Goal: Task Accomplishment & Management: Manage account settings

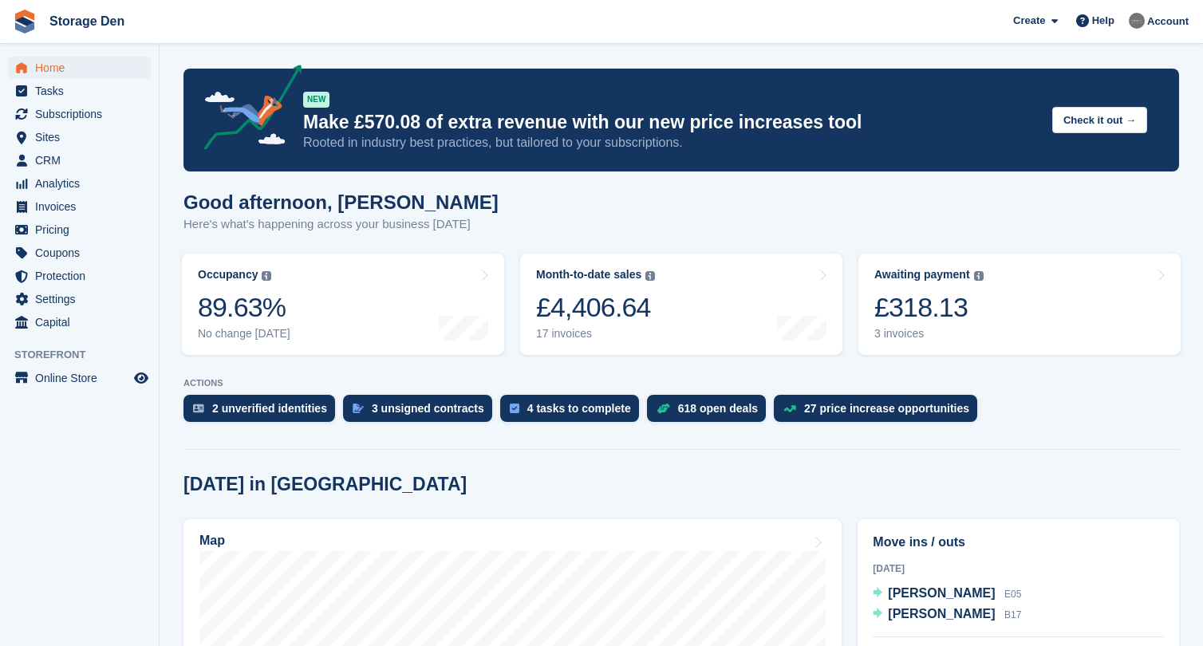
scroll to position [301, 0]
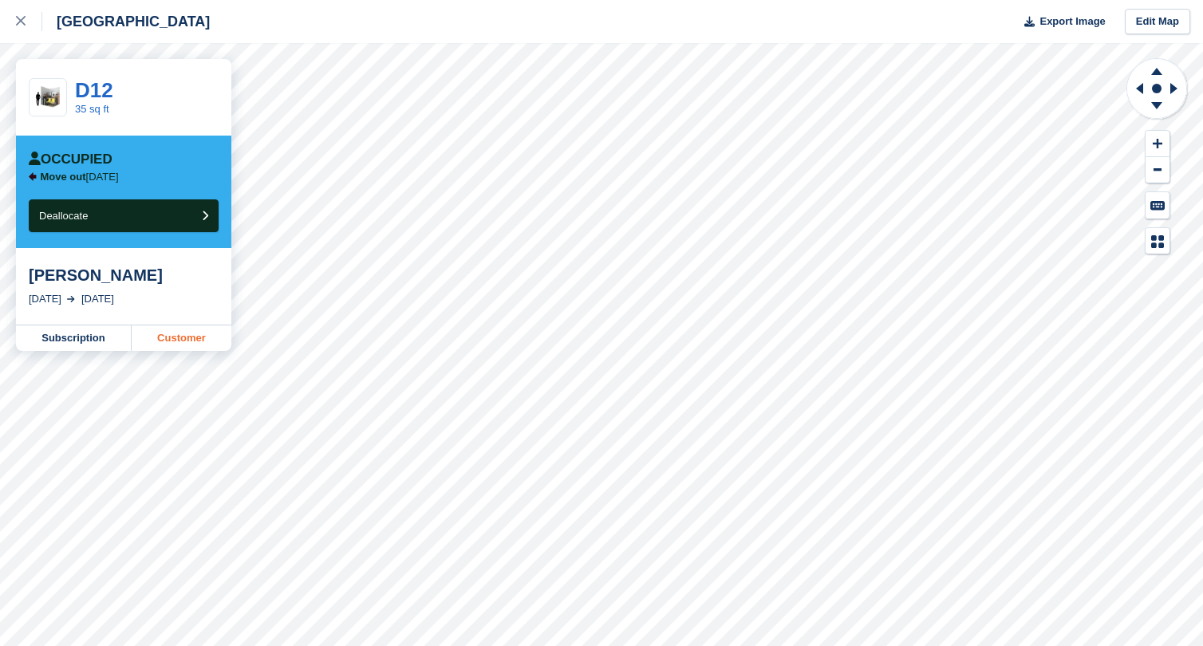
click at [152, 332] on link "Customer" at bounding box center [182, 338] width 100 height 26
click at [183, 349] on link "Customer" at bounding box center [182, 338] width 100 height 26
click at [167, 337] on link "Customer" at bounding box center [182, 338] width 100 height 26
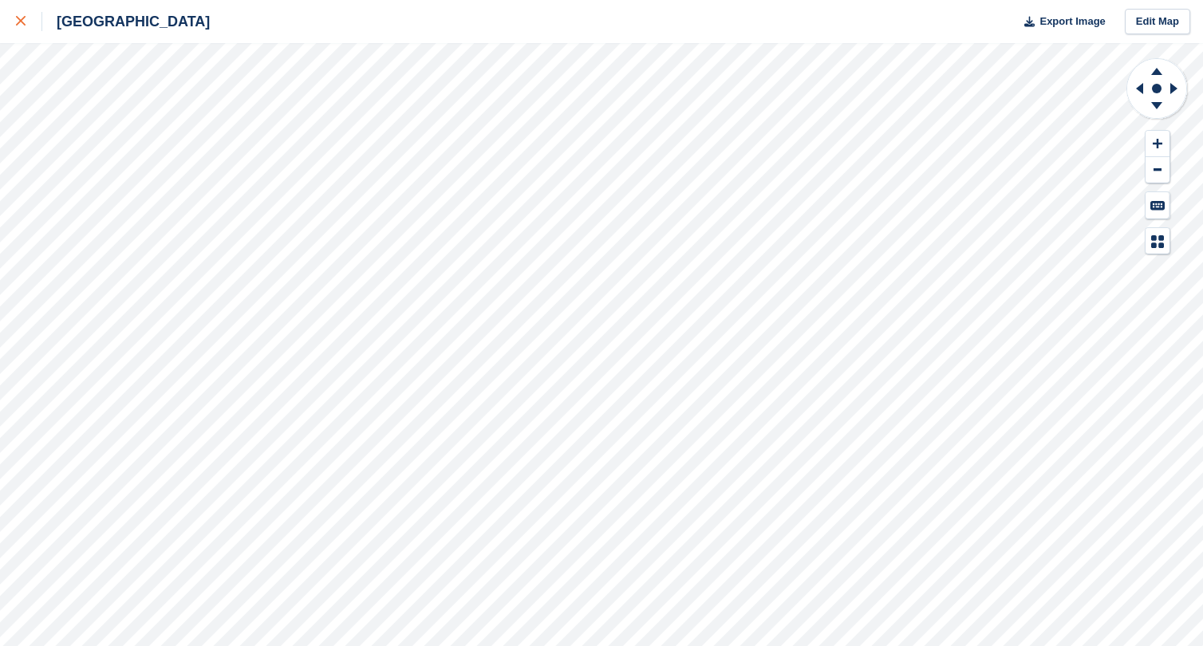
click at [22, 25] on icon at bounding box center [21, 21] width 10 height 10
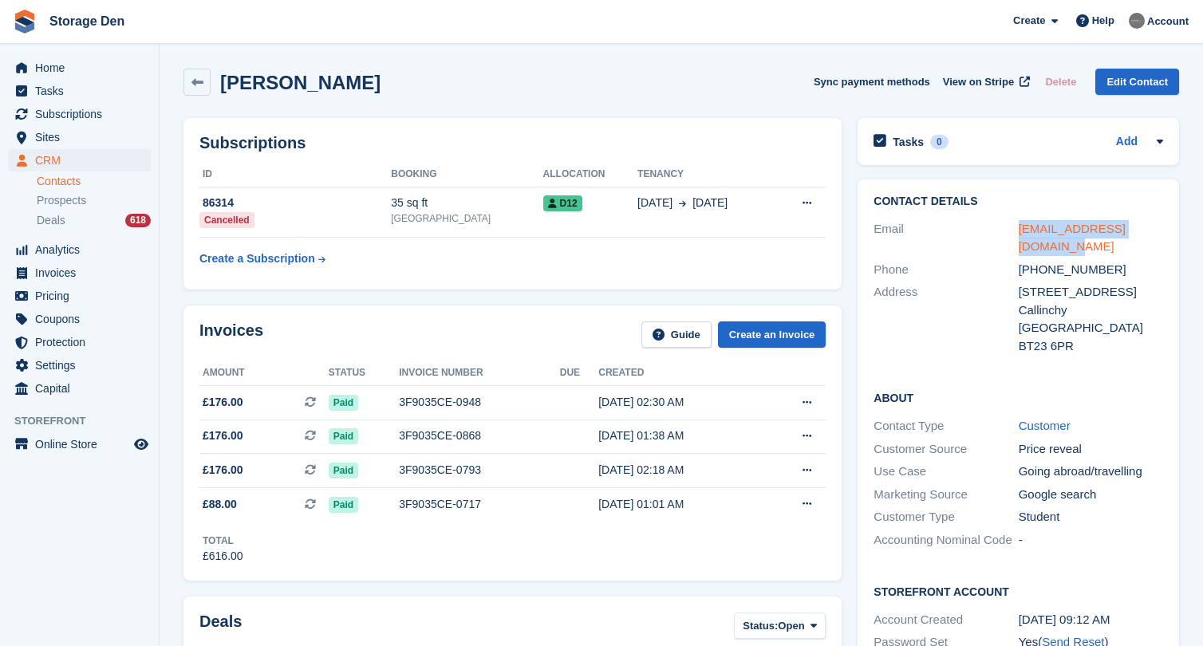
drag, startPoint x: 1045, startPoint y: 244, endPoint x: 1020, endPoint y: 231, distance: 28.2
click at [1020, 231] on div "ednajohnston39@gmail.com" at bounding box center [1091, 238] width 144 height 36
click at [194, 77] on icon at bounding box center [197, 83] width 12 height 12
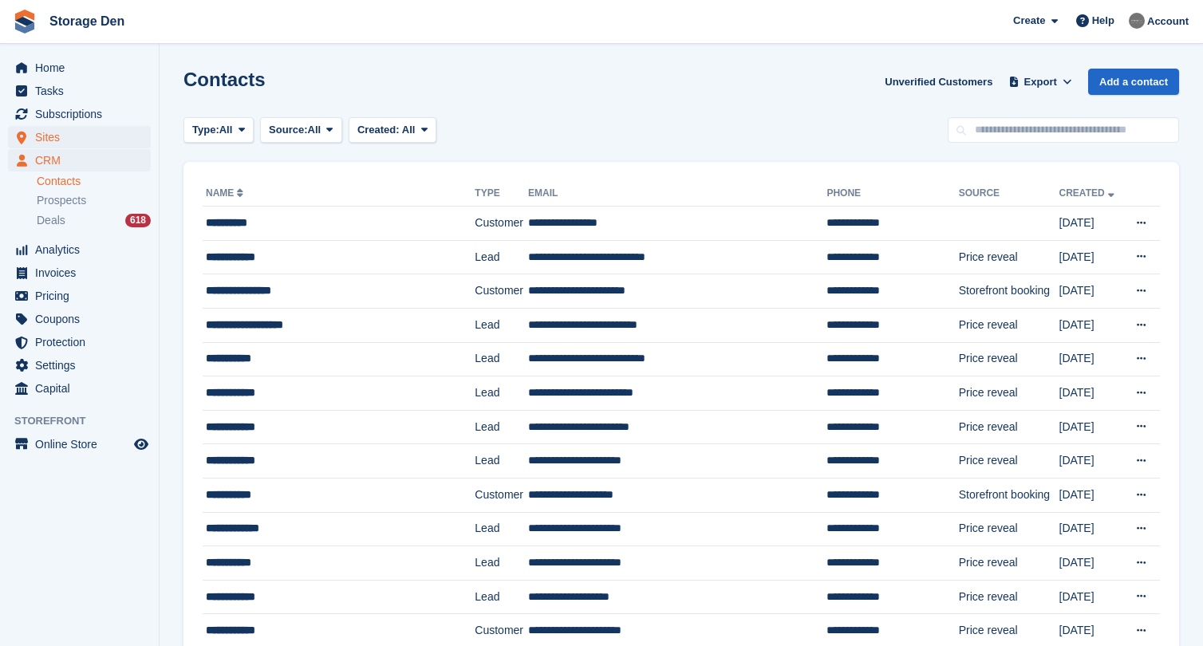
click at [69, 141] on span "Sites" at bounding box center [83, 137] width 96 height 22
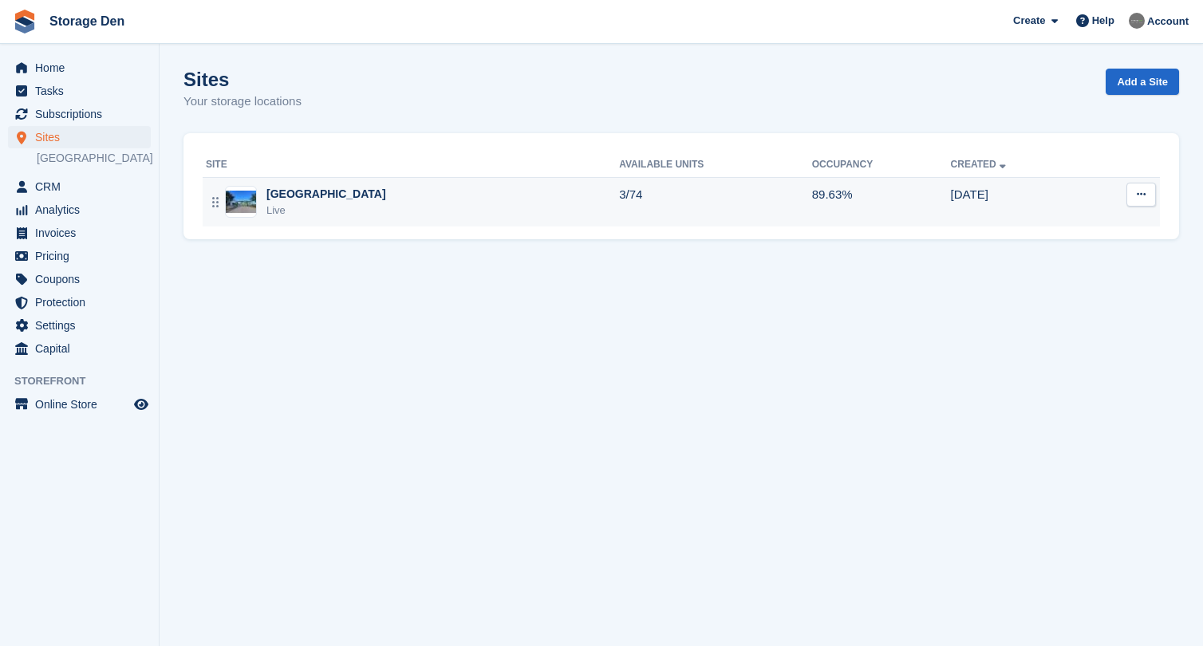
click at [619, 179] on td "3/74" at bounding box center [715, 201] width 193 height 49
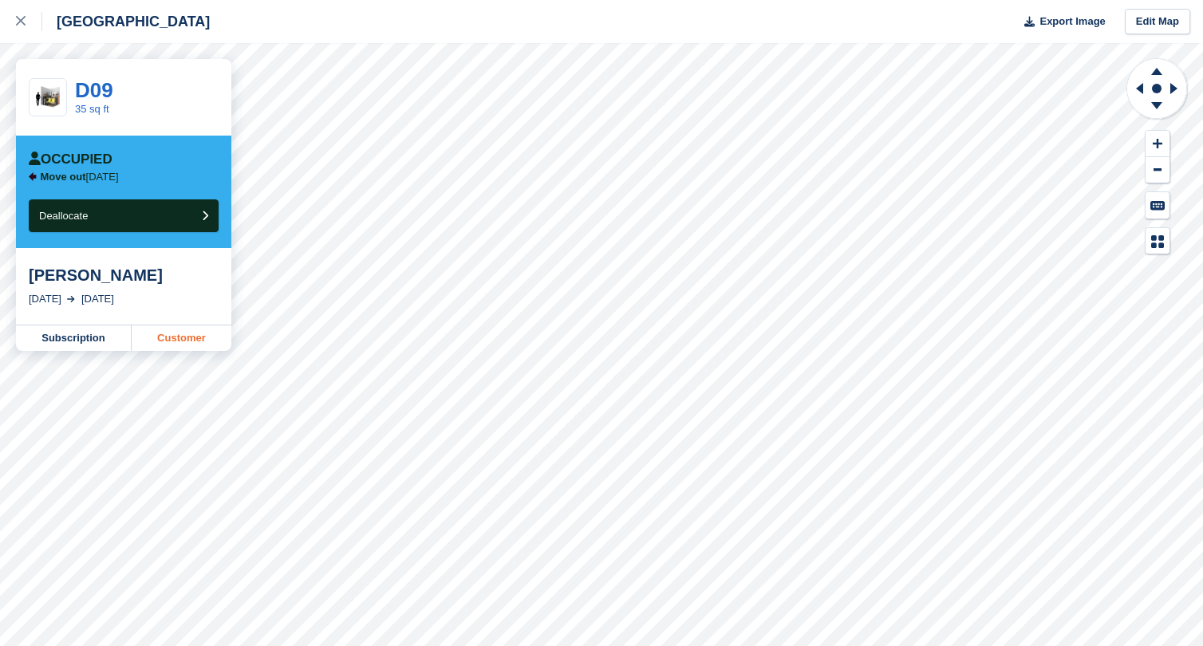
click at [160, 335] on link "Customer" at bounding box center [182, 338] width 100 height 26
click at [161, 339] on link "Customer" at bounding box center [182, 338] width 100 height 26
click at [173, 2] on div "Aberdeen Export Image Edit Map" at bounding box center [601, 21] width 1203 height 43
click at [195, 339] on link "Customer" at bounding box center [182, 338] width 100 height 26
click at [172, 327] on link "Customer" at bounding box center [182, 338] width 100 height 26
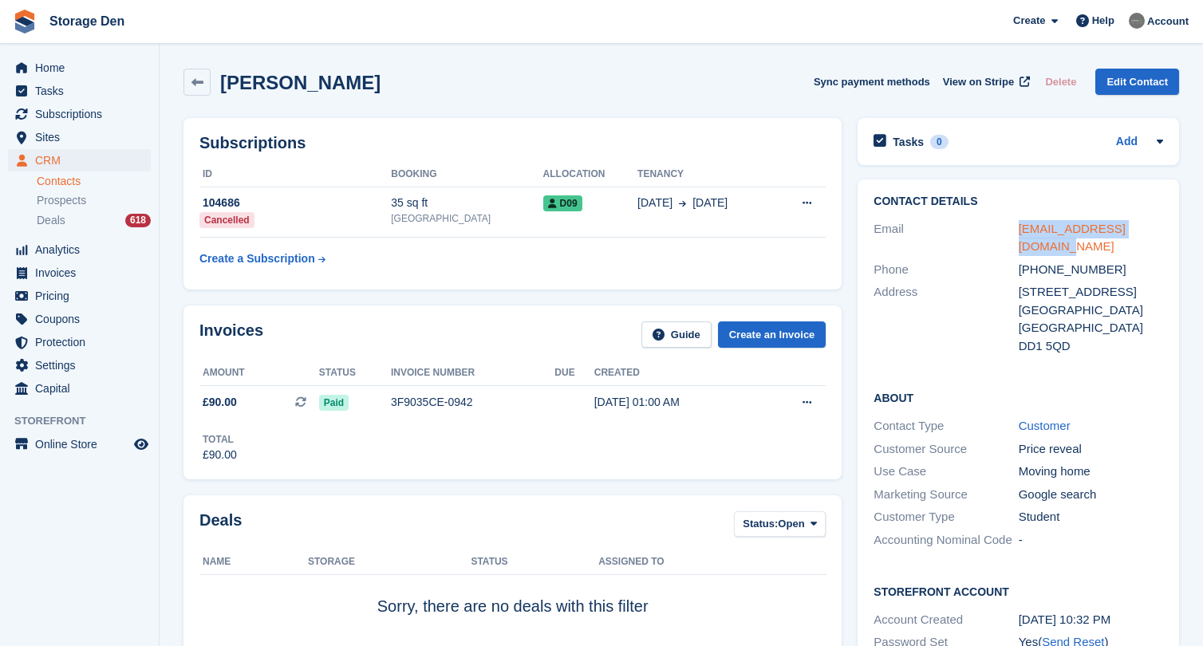
drag, startPoint x: 1042, startPoint y: 241, endPoint x: 1021, endPoint y: 231, distance: 23.2
click at [1021, 231] on div "maggiegaber24@gmail.com" at bounding box center [1091, 238] width 144 height 36
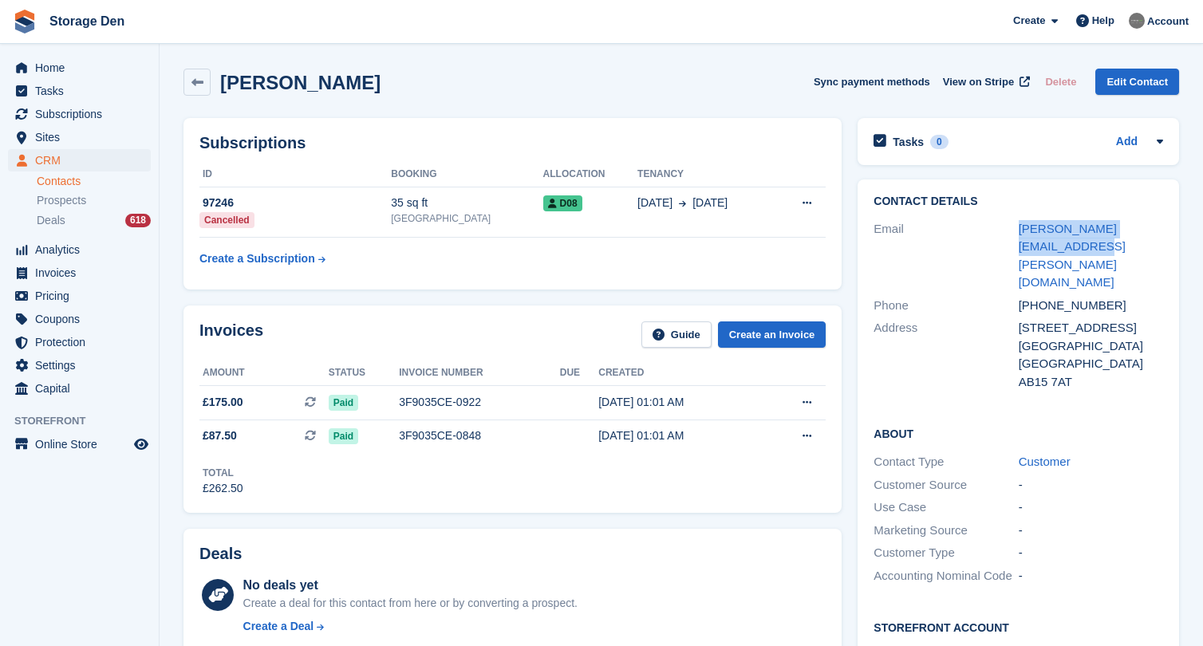
drag, startPoint x: 1039, startPoint y: 241, endPoint x: 1017, endPoint y: 231, distance: 23.9
click at [1017, 231] on div "Email joan.sinclair@risquest.com" at bounding box center [1018, 256] width 290 height 77
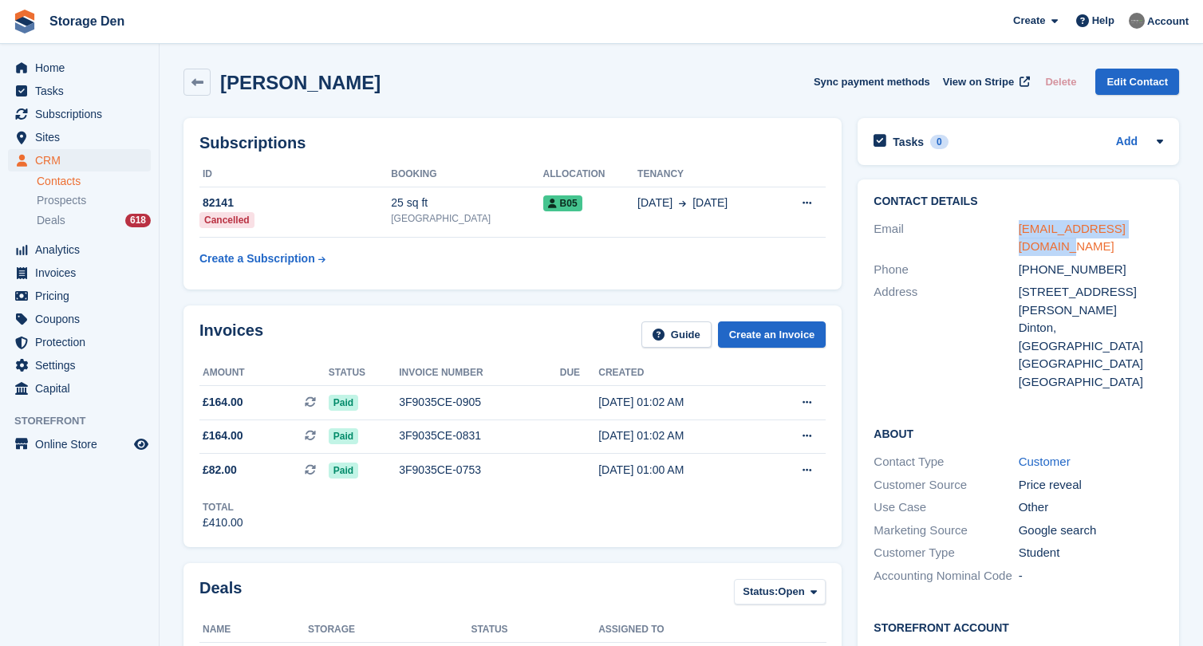
drag, startPoint x: 1161, startPoint y: 227, endPoint x: 1018, endPoint y: 224, distance: 142.8
click at [1019, 224] on div "izzthewizz.iw@gmail.com" at bounding box center [1091, 238] width 144 height 36
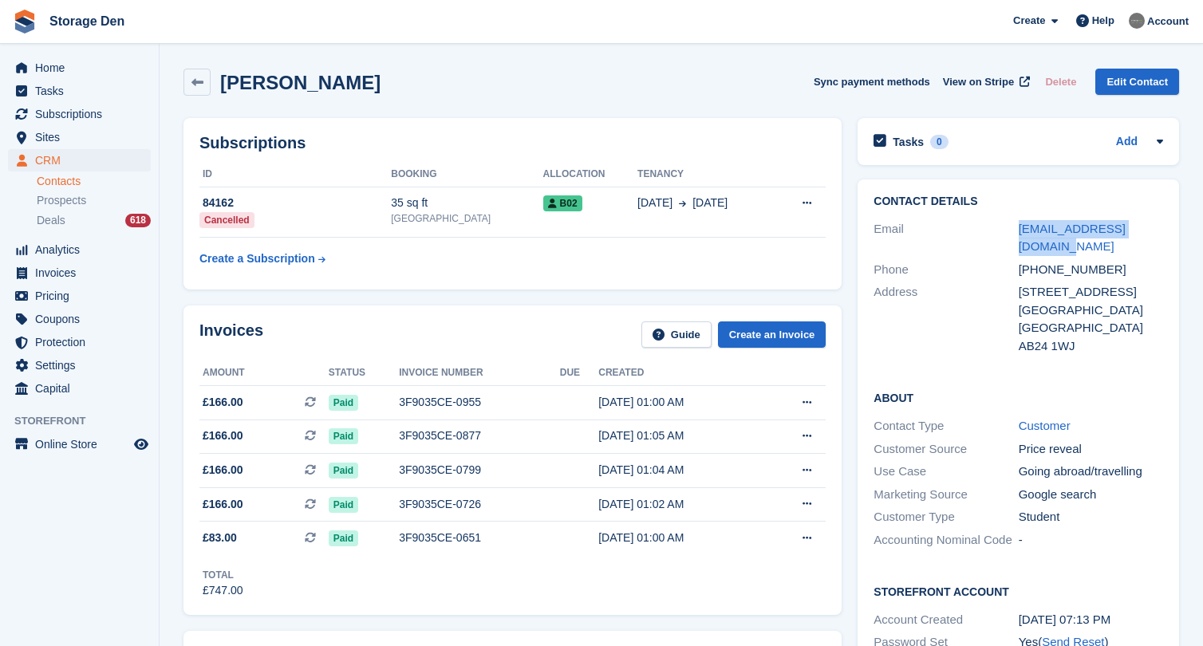
drag, startPoint x: 1042, startPoint y: 248, endPoint x: 1015, endPoint y: 227, distance: 34.6
click at [1015, 227] on div "Email [EMAIL_ADDRESS][DOMAIN_NAME]" at bounding box center [1018, 238] width 290 height 41
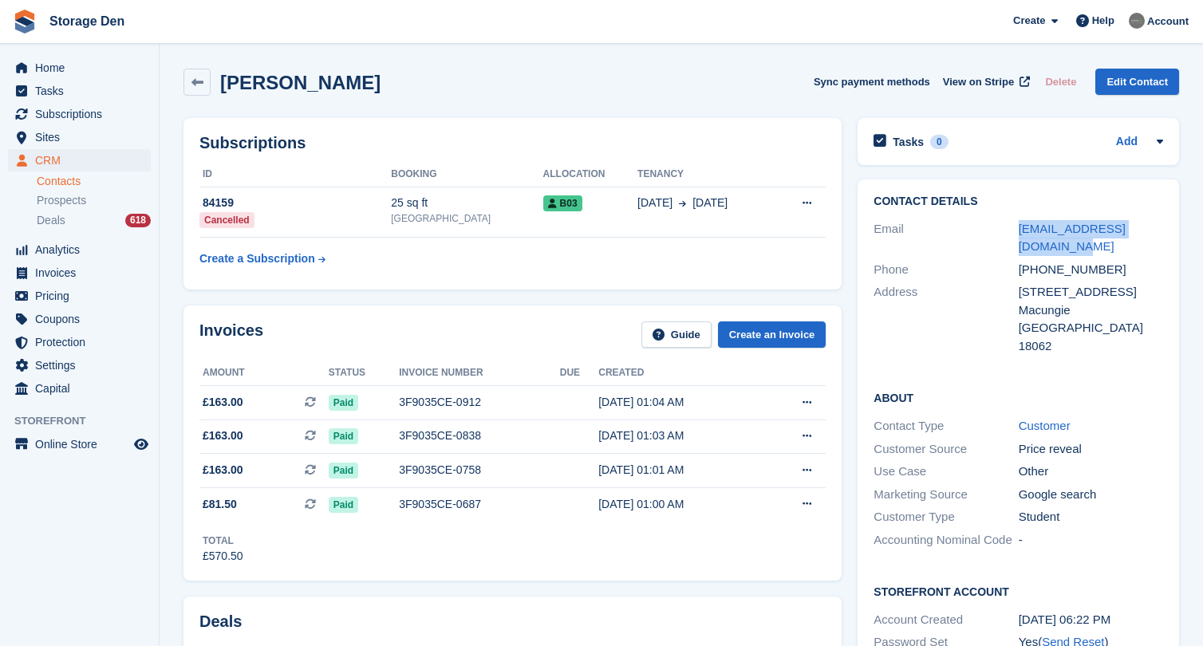
drag, startPoint x: 1043, startPoint y: 243, endPoint x: 1015, endPoint y: 230, distance: 31.0
click at [1015, 230] on div "Email [EMAIL_ADDRESS][DOMAIN_NAME]" at bounding box center [1018, 238] width 290 height 41
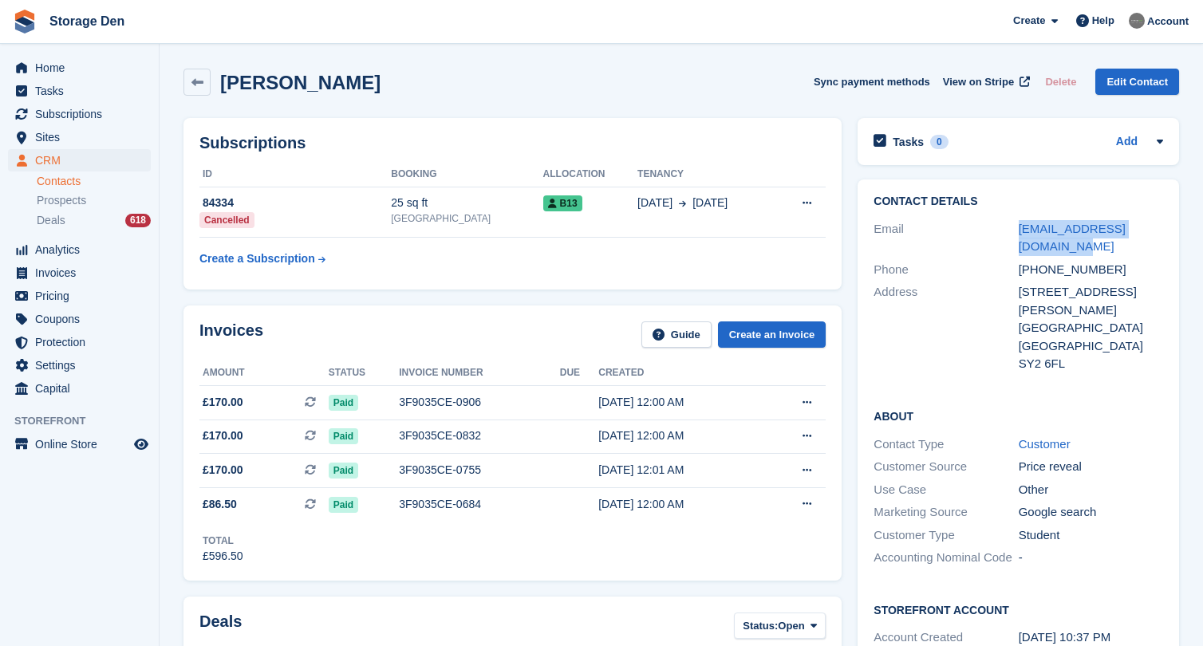
drag, startPoint x: 1049, startPoint y: 246, endPoint x: 1012, endPoint y: 226, distance: 41.8
click at [1012, 226] on div "Email pedrocrcmartins@gmail.com" at bounding box center [1018, 238] width 290 height 41
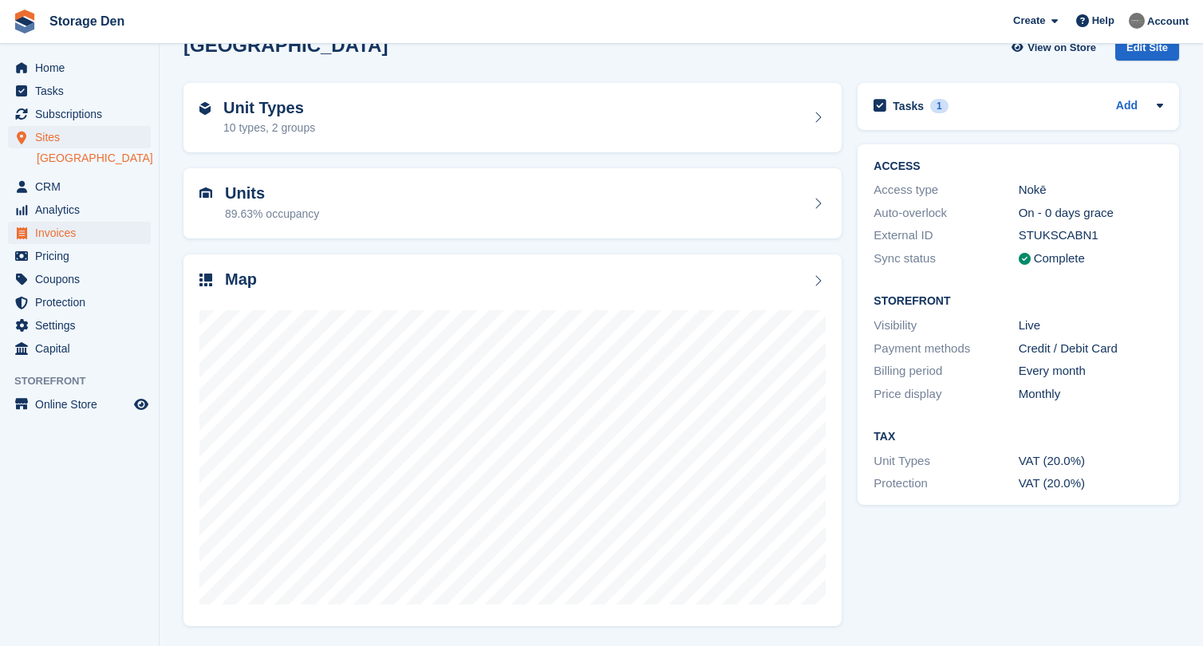
scroll to position [34, 0]
click at [69, 115] on span "Subscriptions" at bounding box center [83, 114] width 96 height 22
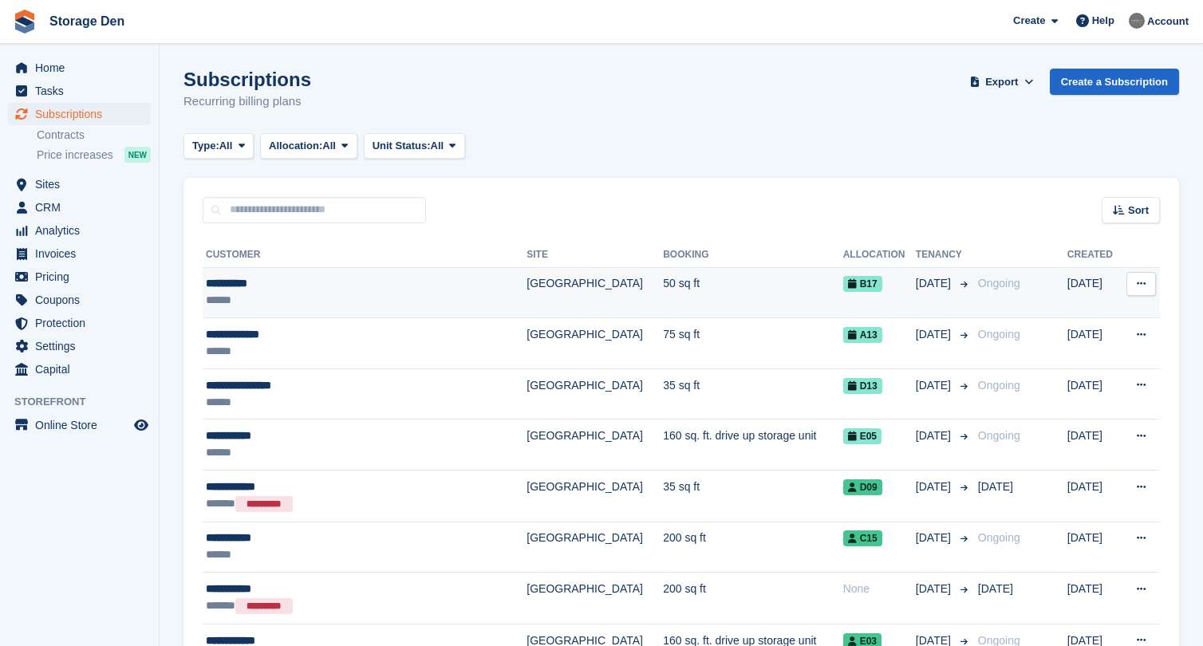
click at [319, 290] on div "**********" at bounding box center [342, 283] width 273 height 17
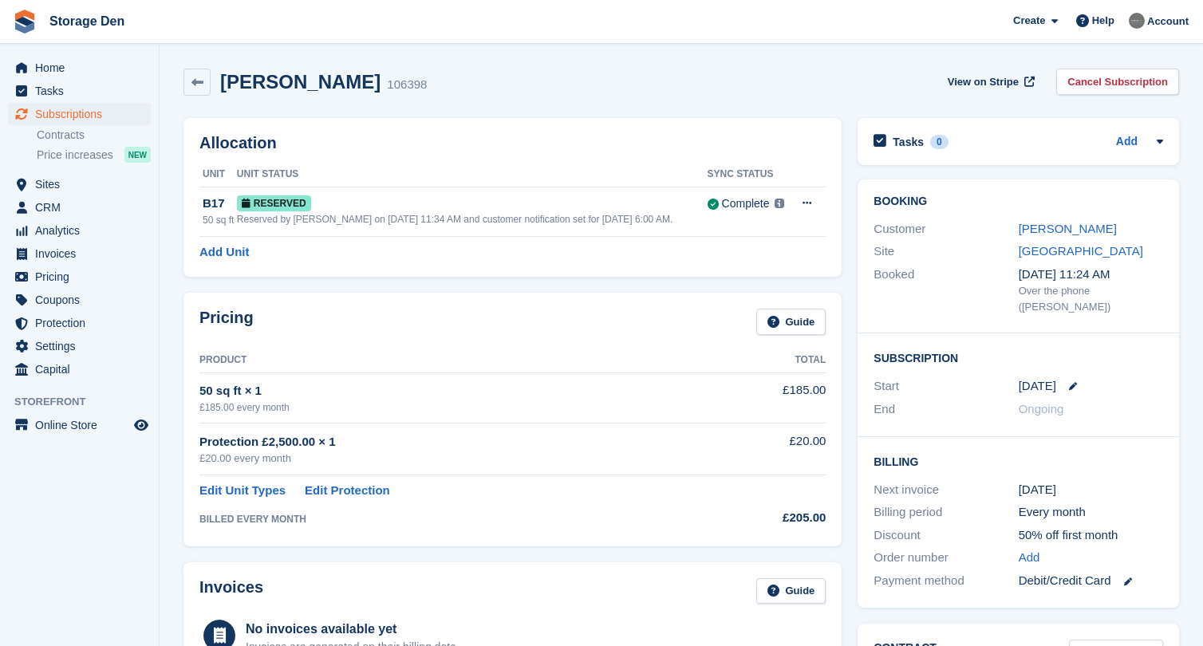
scroll to position [525, 0]
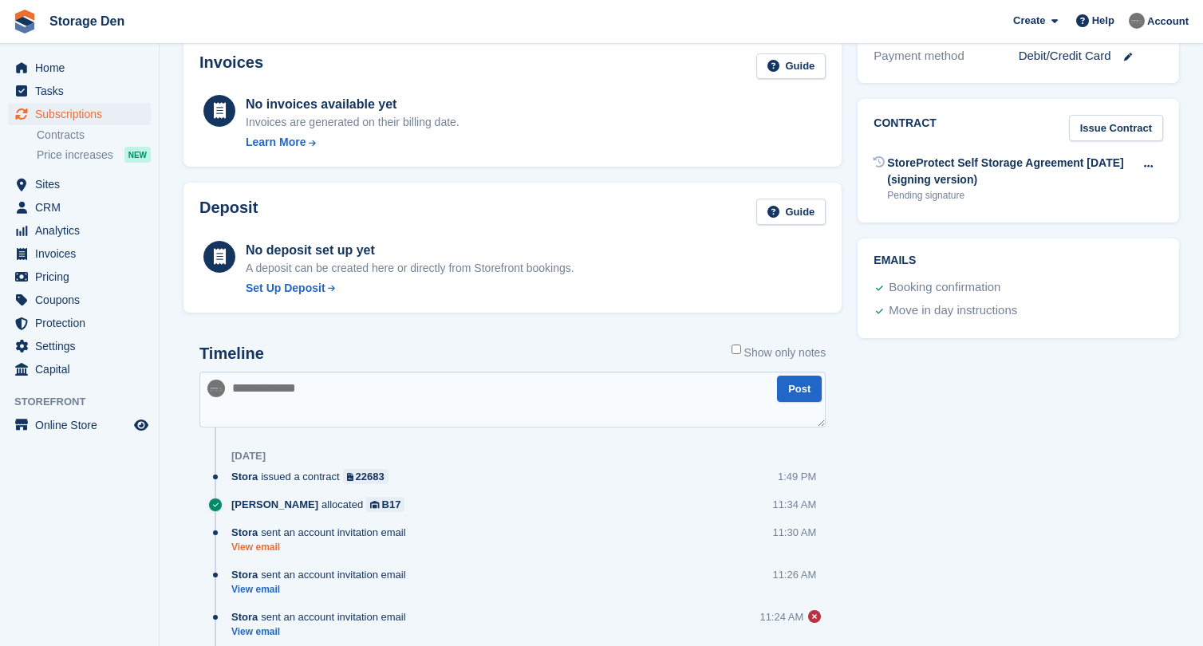
click at [270, 542] on link "View email" at bounding box center [322, 548] width 183 height 14
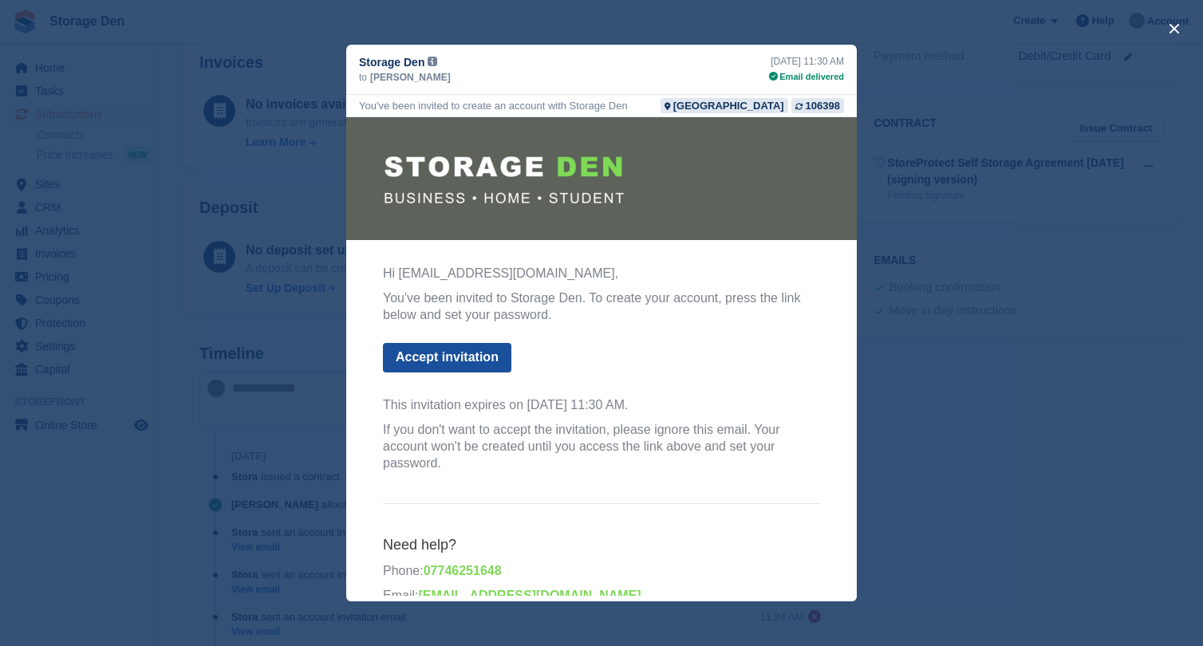
click at [495, 365] on link "Accept invitation" at bounding box center [447, 358] width 128 height 30
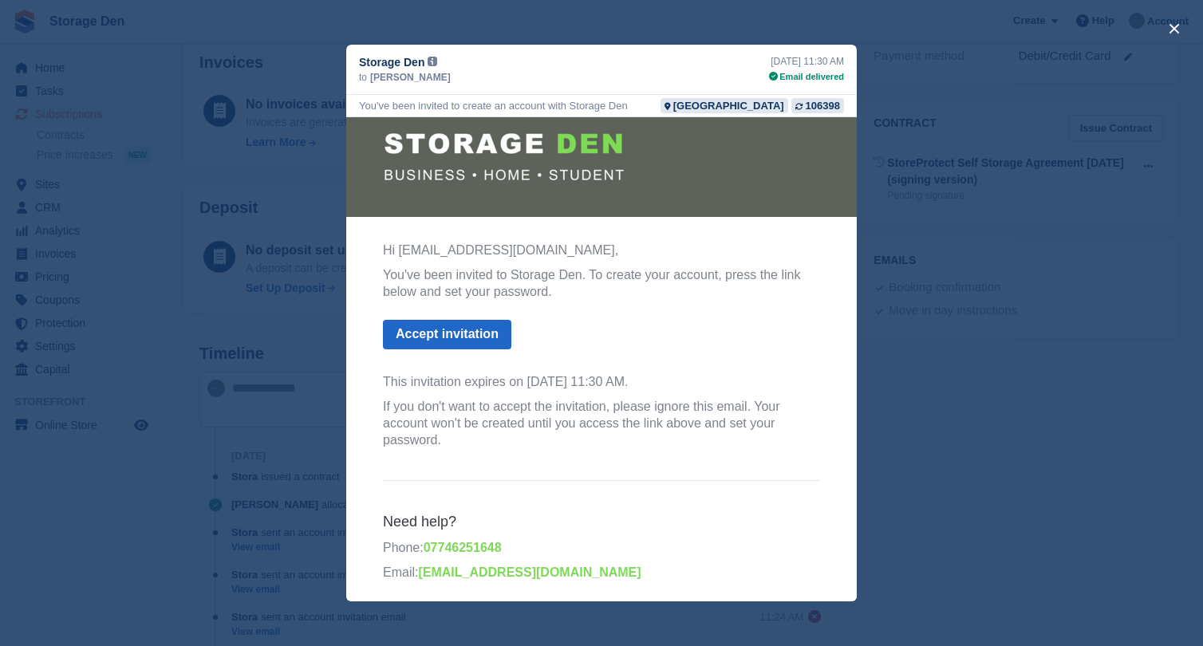
scroll to position [22, 0]
click at [1172, 31] on button "close" at bounding box center [1174, 29] width 26 height 26
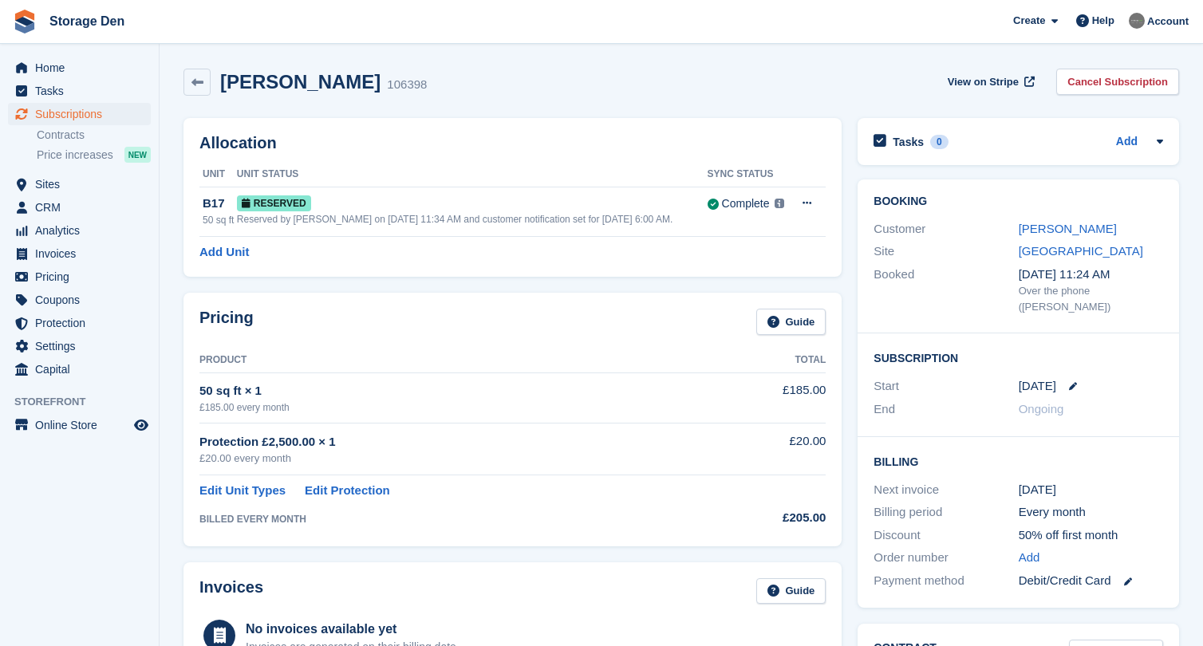
scroll to position [0, 0]
click at [1034, 223] on link "[PERSON_NAME]" at bounding box center [1068, 229] width 98 height 14
